Goal: Obtain resource: Obtain resource

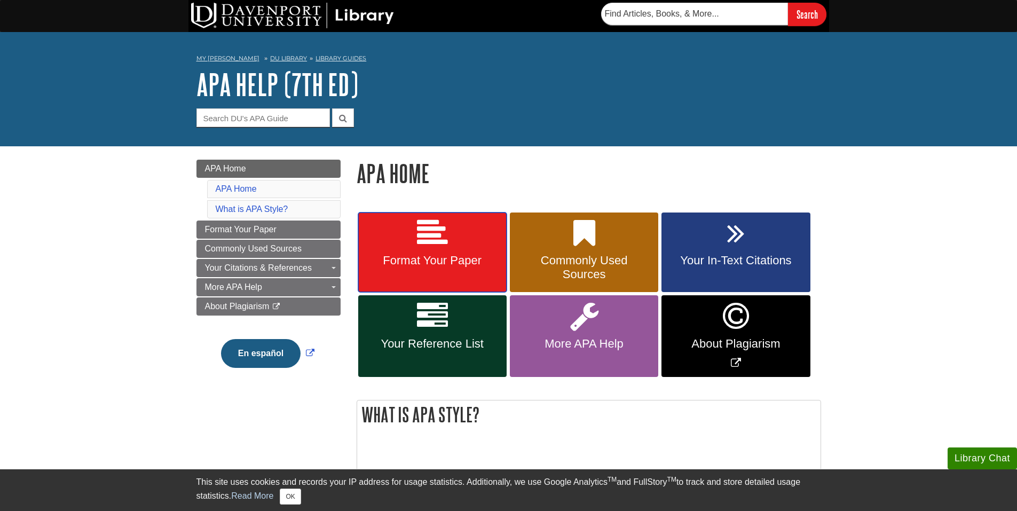
click at [455, 265] on span "Format Your Paper" at bounding box center [432, 261] width 132 height 14
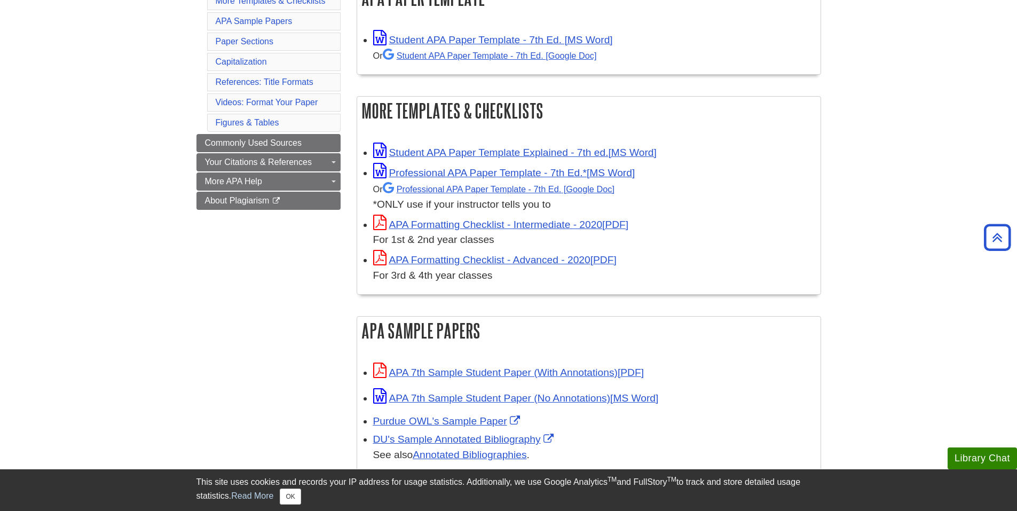
scroll to position [214, 0]
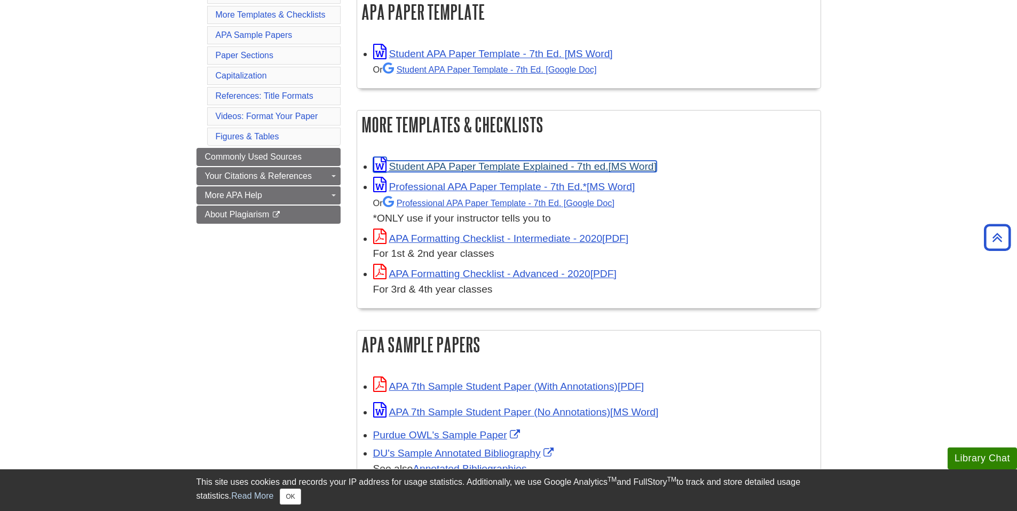
click at [460, 164] on link "Student APA Paper Template Explained - 7th ed." at bounding box center [515, 166] width 284 height 11
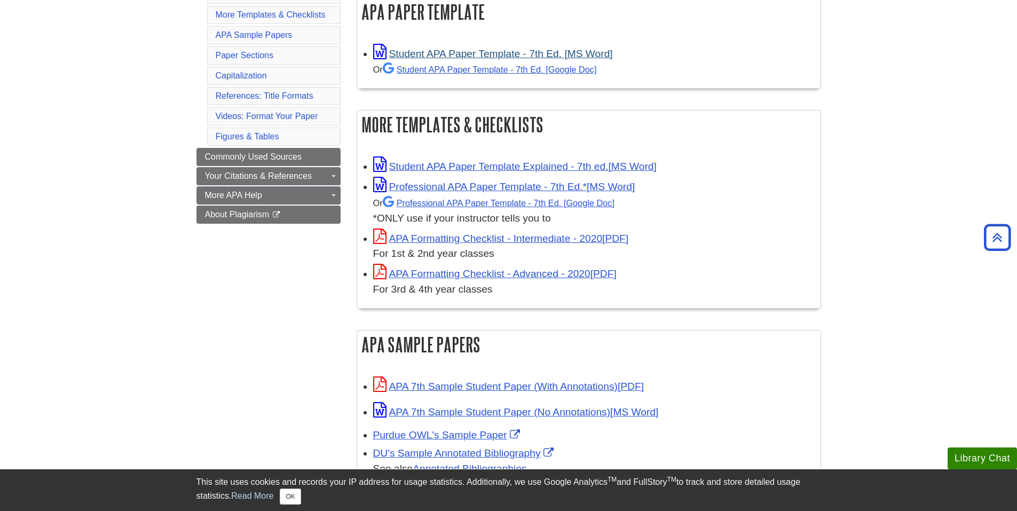
scroll to position [107, 0]
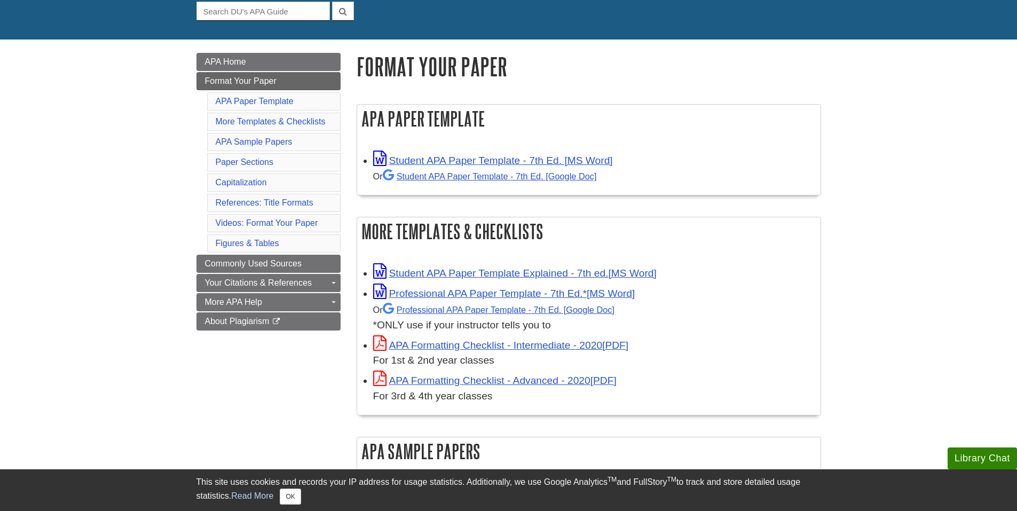
click at [725, 159] on div "Student APA Paper Template - 7th Ed. [MS Word] Or Student APA Paper Template - …" at bounding box center [594, 168] width 442 height 34
click at [483, 159] on link "Student APA Paper Template - 7th Ed. [MS Word]" at bounding box center [493, 160] width 240 height 11
click at [575, 176] on link "Student APA Paper Template - 7th Ed. [Google Doc]" at bounding box center [490, 176] width 214 height 10
